Goal: Task Accomplishment & Management: Use online tool/utility

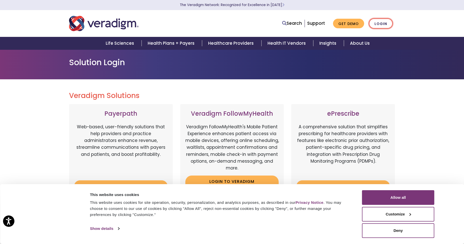
click at [387, 21] on link "Login" at bounding box center [381, 23] width 24 height 10
click at [384, 229] on button "Deny" at bounding box center [398, 231] width 72 height 15
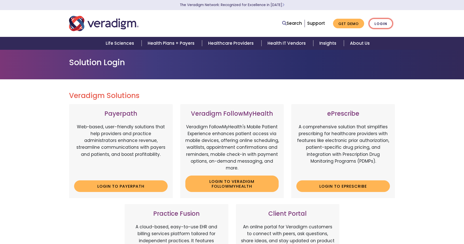
click at [384, 27] on link "Login" at bounding box center [381, 23] width 24 height 10
